Goal: Navigation & Orientation: Find specific page/section

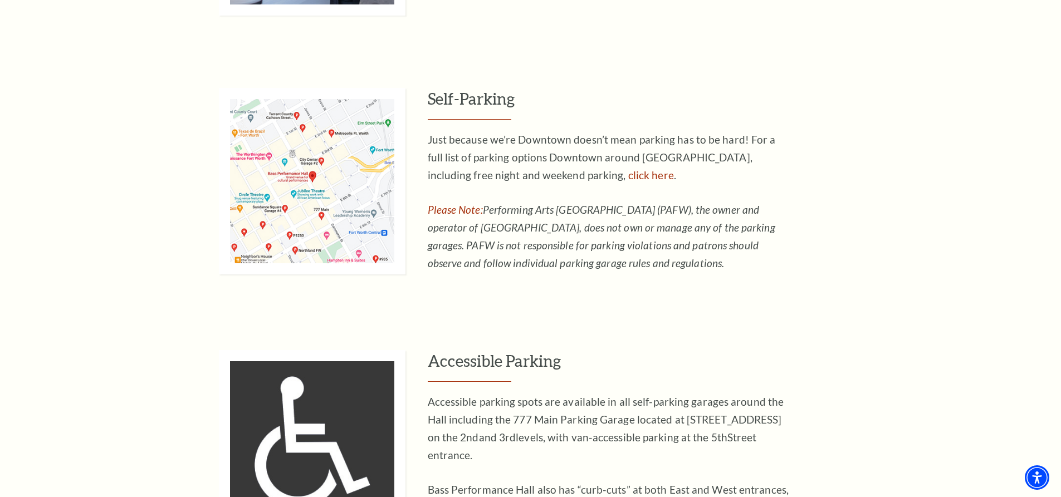
scroll to position [826, 0]
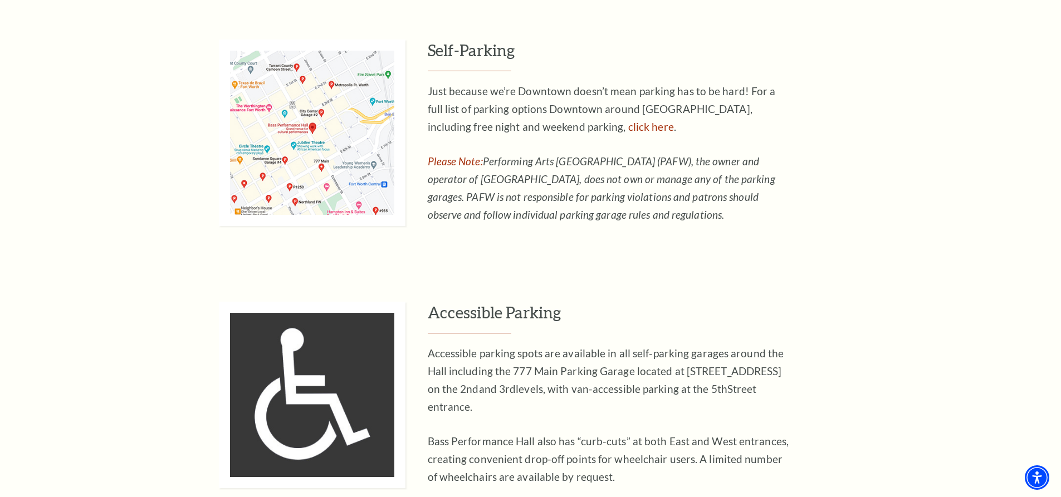
drag, startPoint x: 1064, startPoint y: 14, endPoint x: 1002, endPoint y: 345, distance: 335.8
click at [1002, 345] on div "Search Location & Directions Parking Dining Hotels Seating Accessibility Helpfu…" at bounding box center [530, 8] width 1061 height 1682
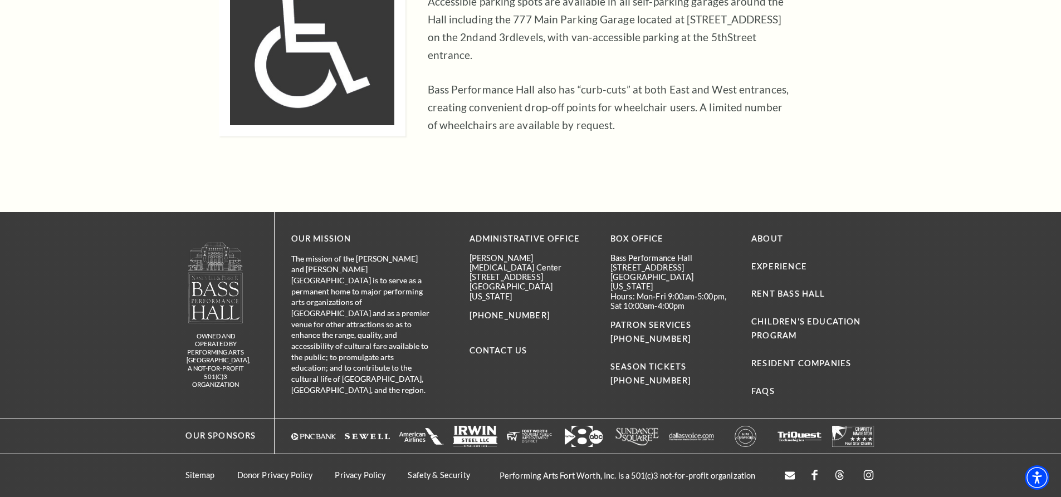
scroll to position [1061, 0]
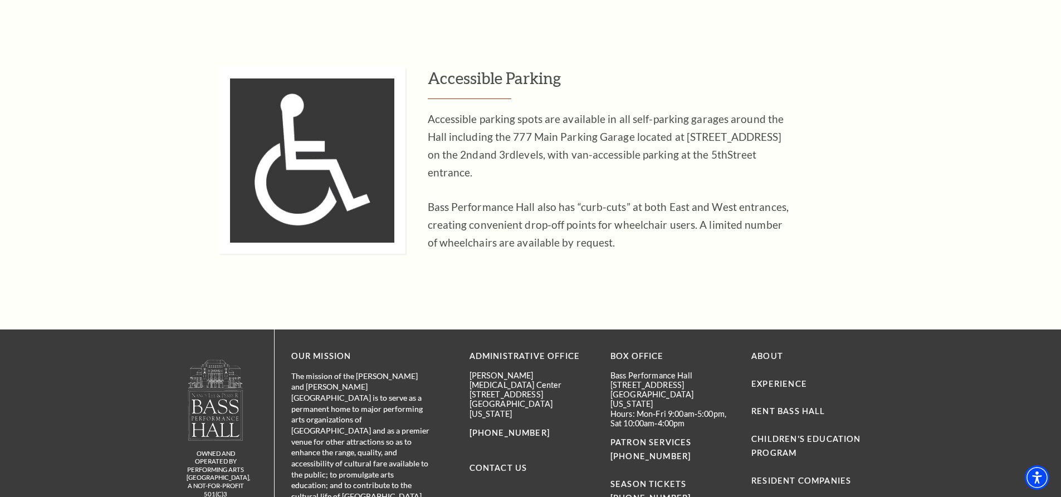
drag, startPoint x: 1067, startPoint y: 314, endPoint x: 561, endPoint y: 378, distance: 510.2
click at [561, 378] on div "Administrative Office [PERSON_NAME][GEOGRAPHIC_DATA][MEDICAL_DATA] [STREET_ADDR…" at bounding box center [531, 433] width 124 height 166
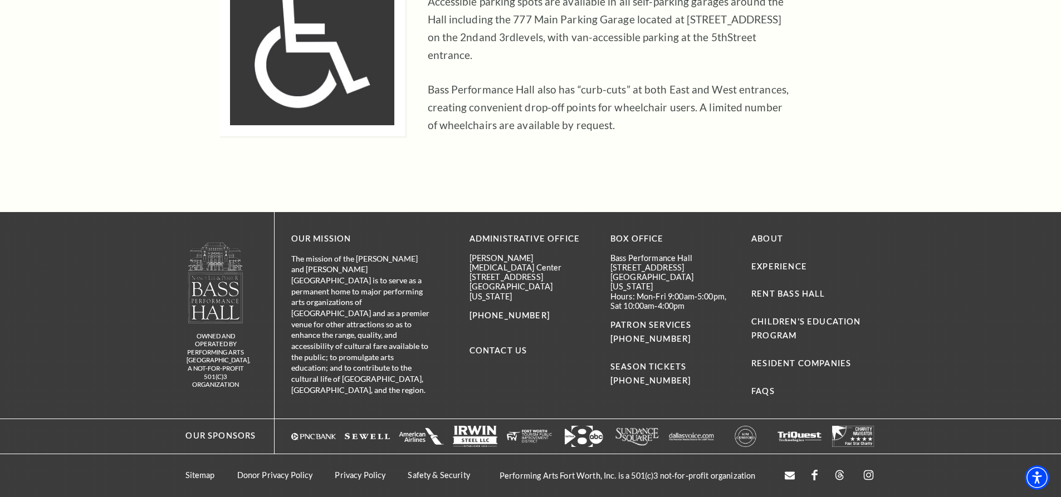
scroll to position [0, 0]
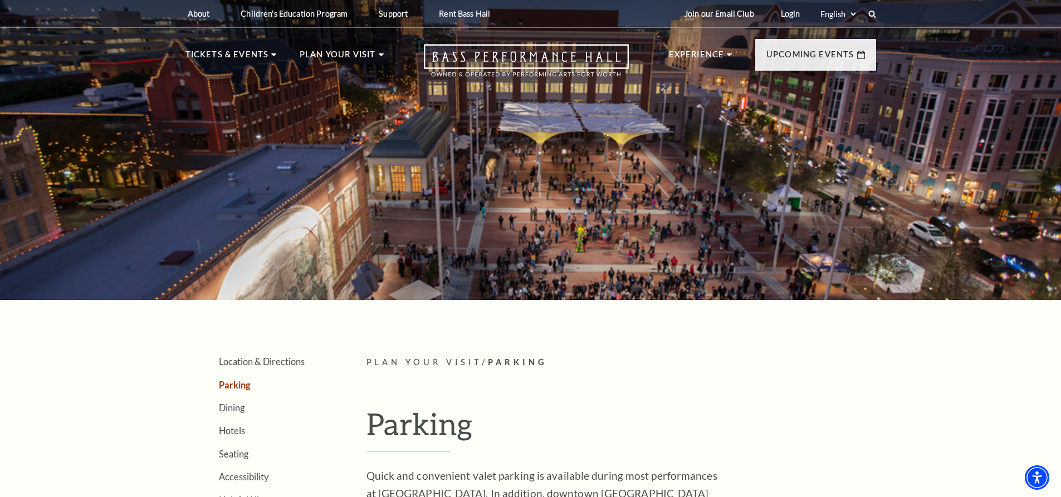
click at [235, 403] on link "Dining" at bounding box center [232, 408] width 26 height 11
drag, startPoint x: 1062, startPoint y: 14, endPoint x: 653, endPoint y: 378, distance: 547.1
